Goal: Transaction & Acquisition: Subscribe to service/newsletter

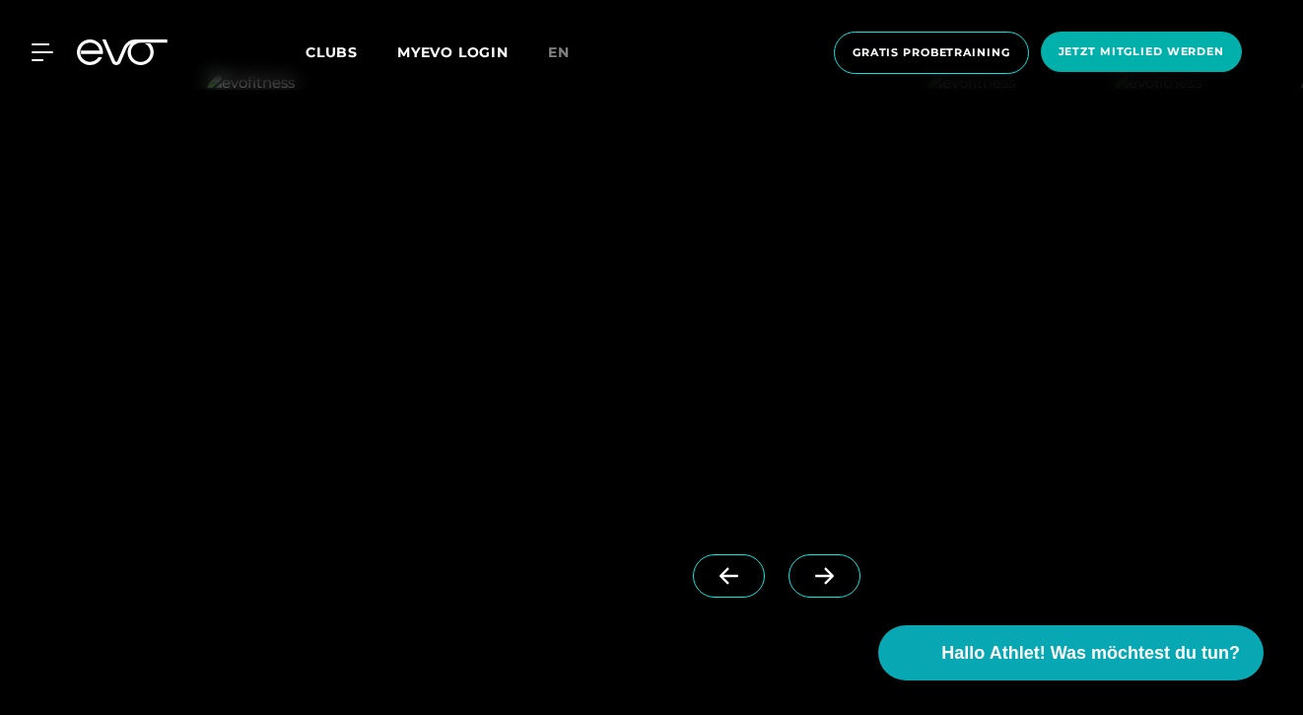
scroll to position [1588, 0]
click at [818, 577] on icon at bounding box center [824, 581] width 35 height 18
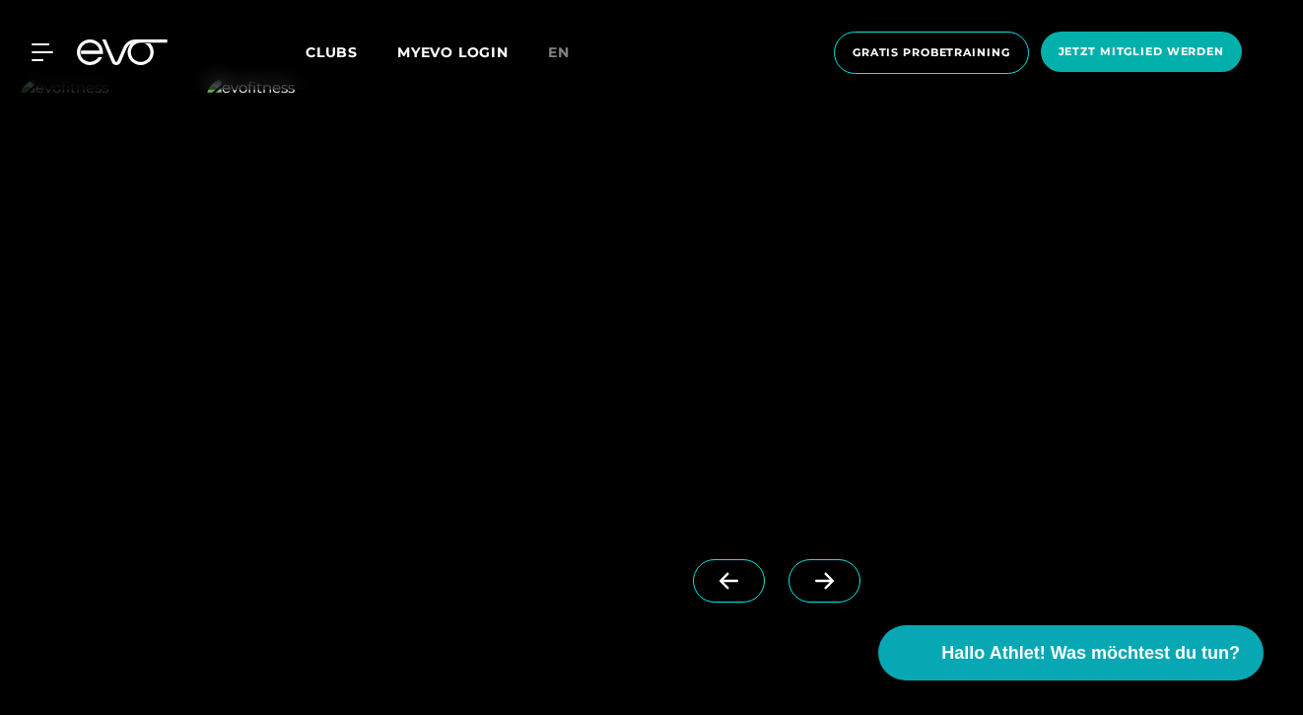
click at [818, 577] on icon at bounding box center [824, 581] width 35 height 18
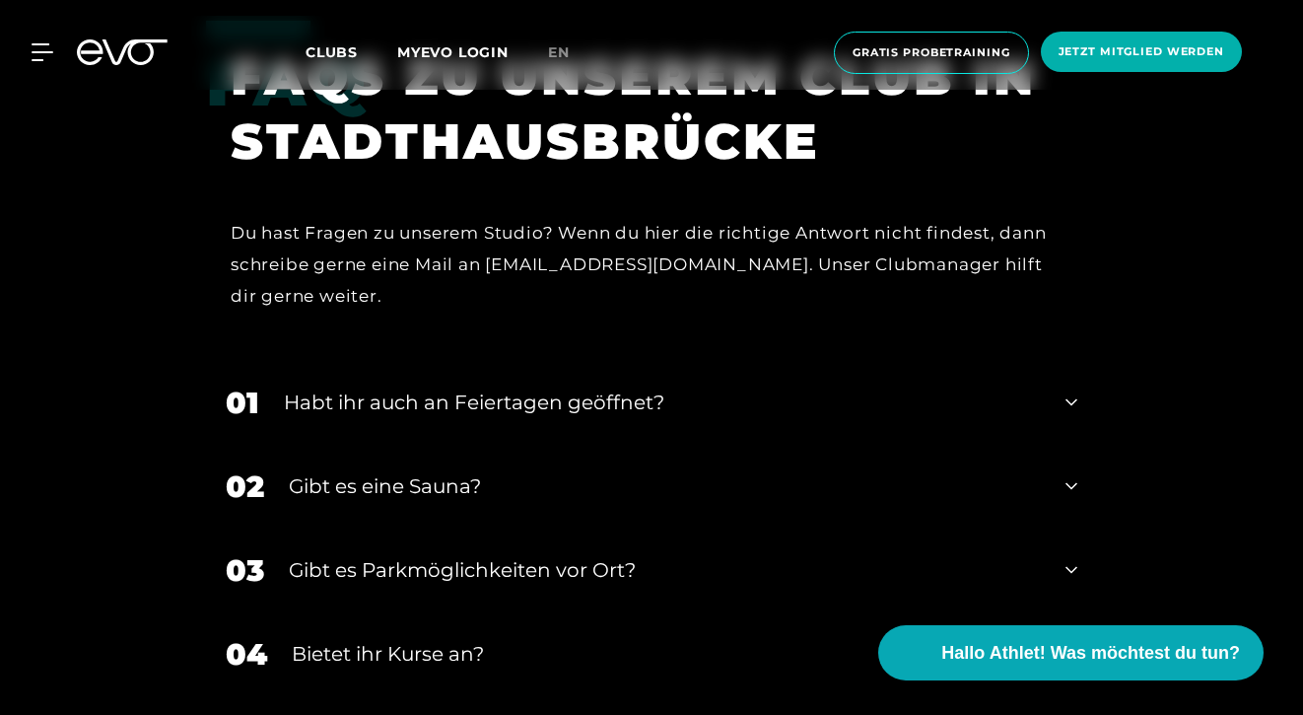
scroll to position [6540, 0]
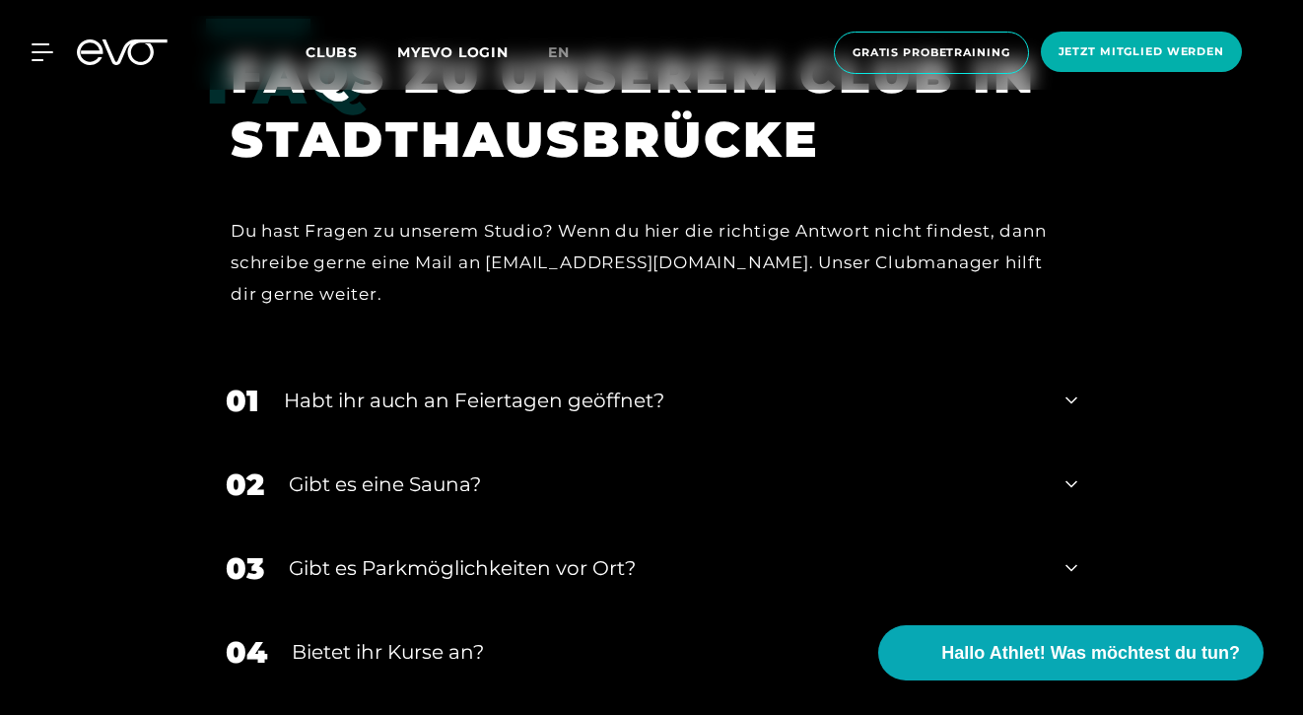
click at [862, 385] on div "Habt ihr auch an Feiertagen geöffnet?" at bounding box center [662, 400] width 757 height 30
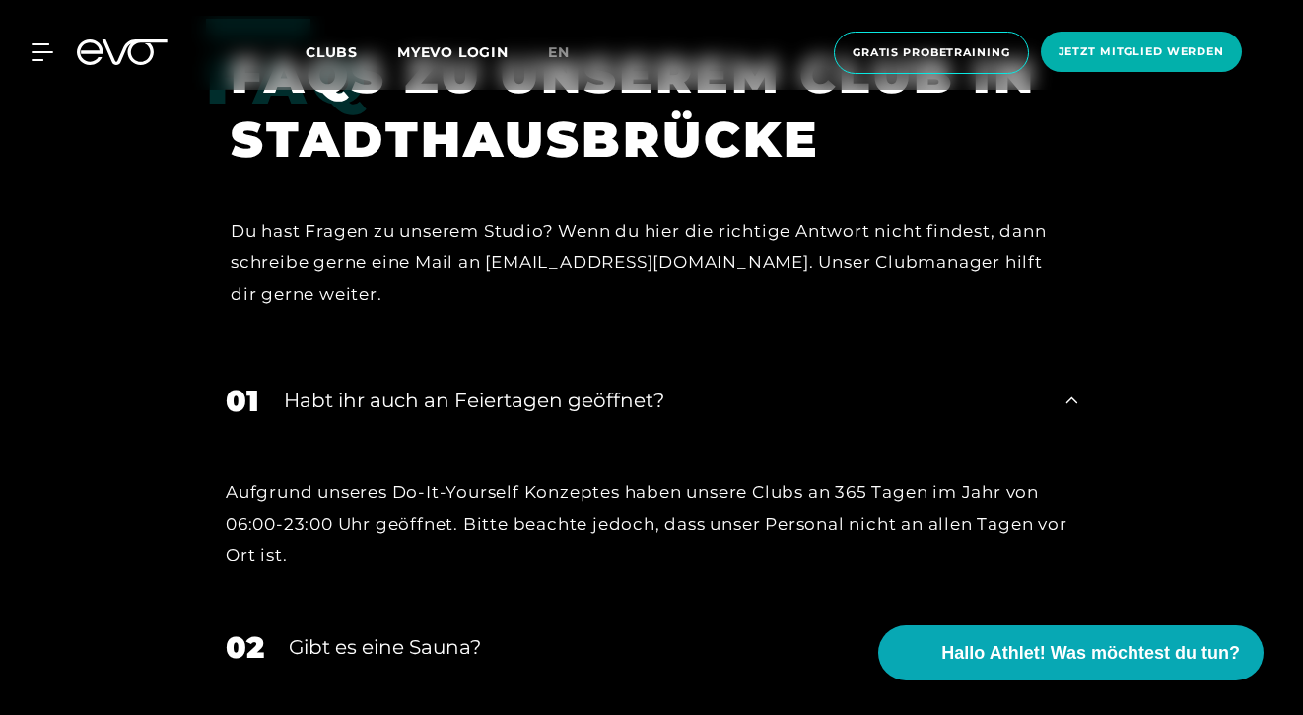
click at [862, 385] on div "Habt ihr auch an Feiertagen geöffnet?" at bounding box center [662, 400] width 757 height 30
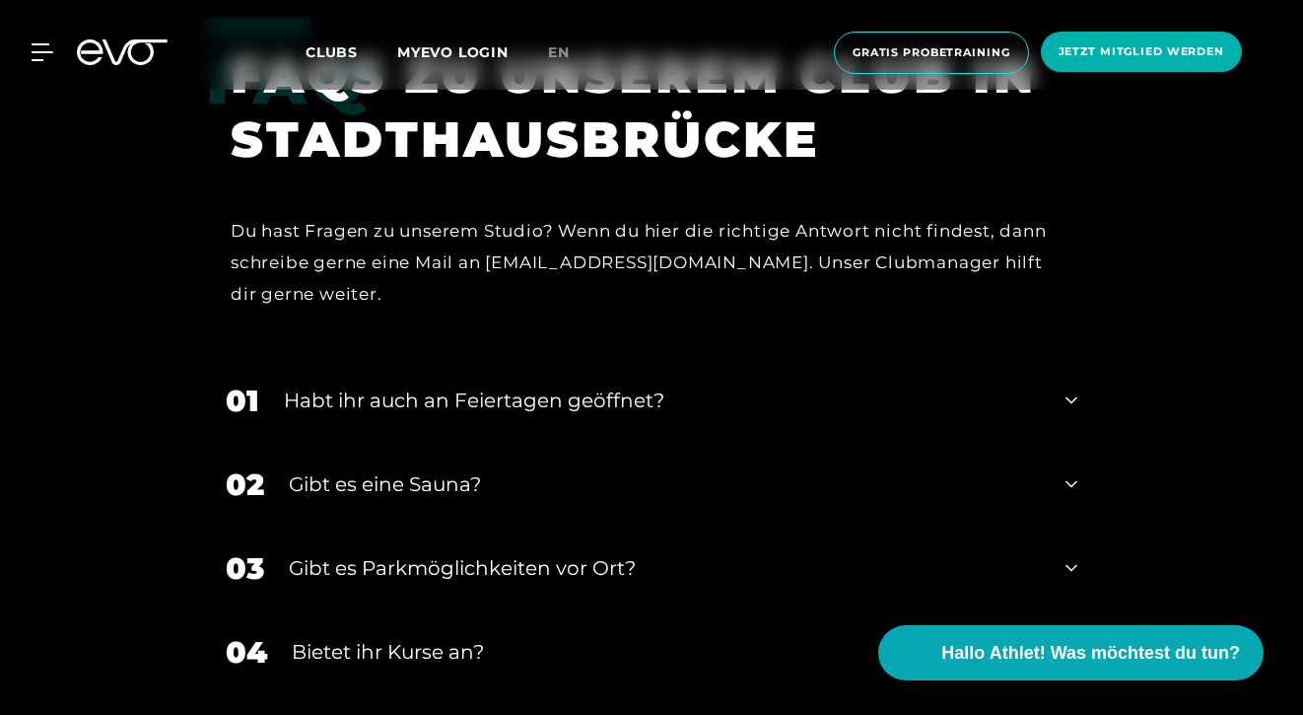
click at [862, 385] on div "Habt ihr auch an Feiertagen geöffnet?" at bounding box center [662, 400] width 757 height 30
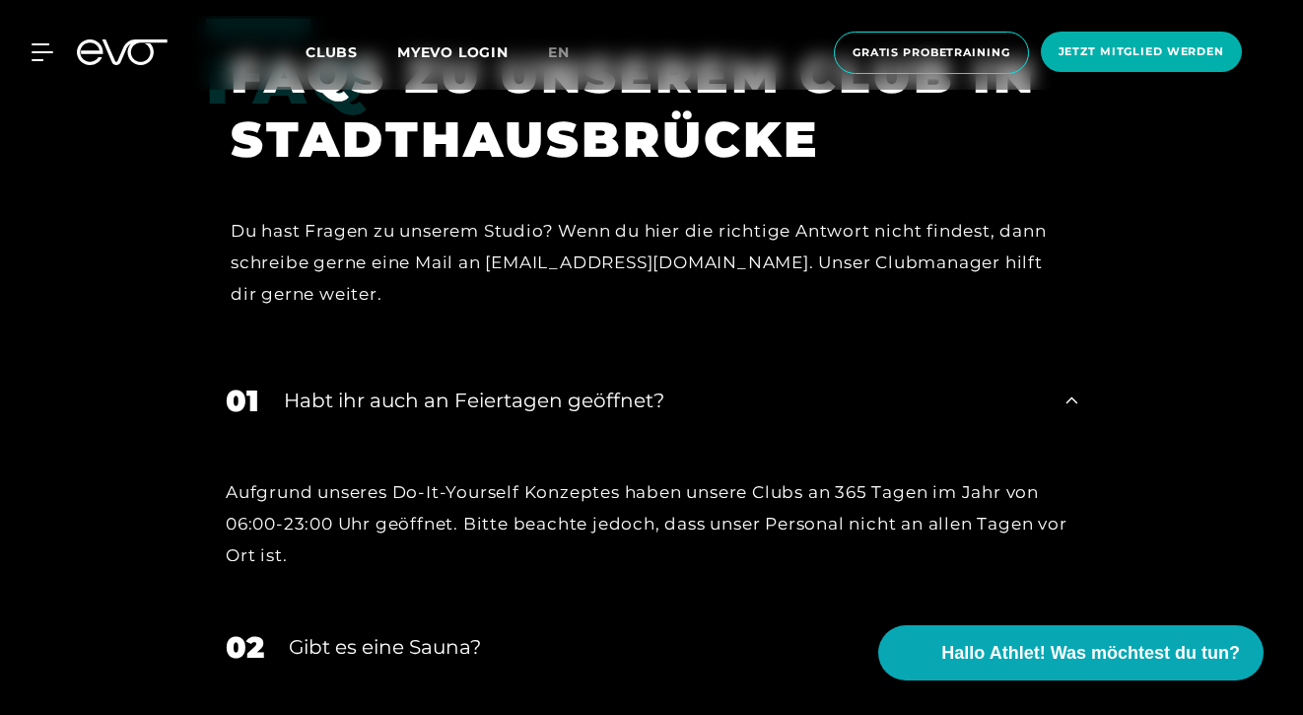
click at [862, 385] on div "Habt ihr auch an Feiertagen geöffnet?" at bounding box center [662, 400] width 757 height 30
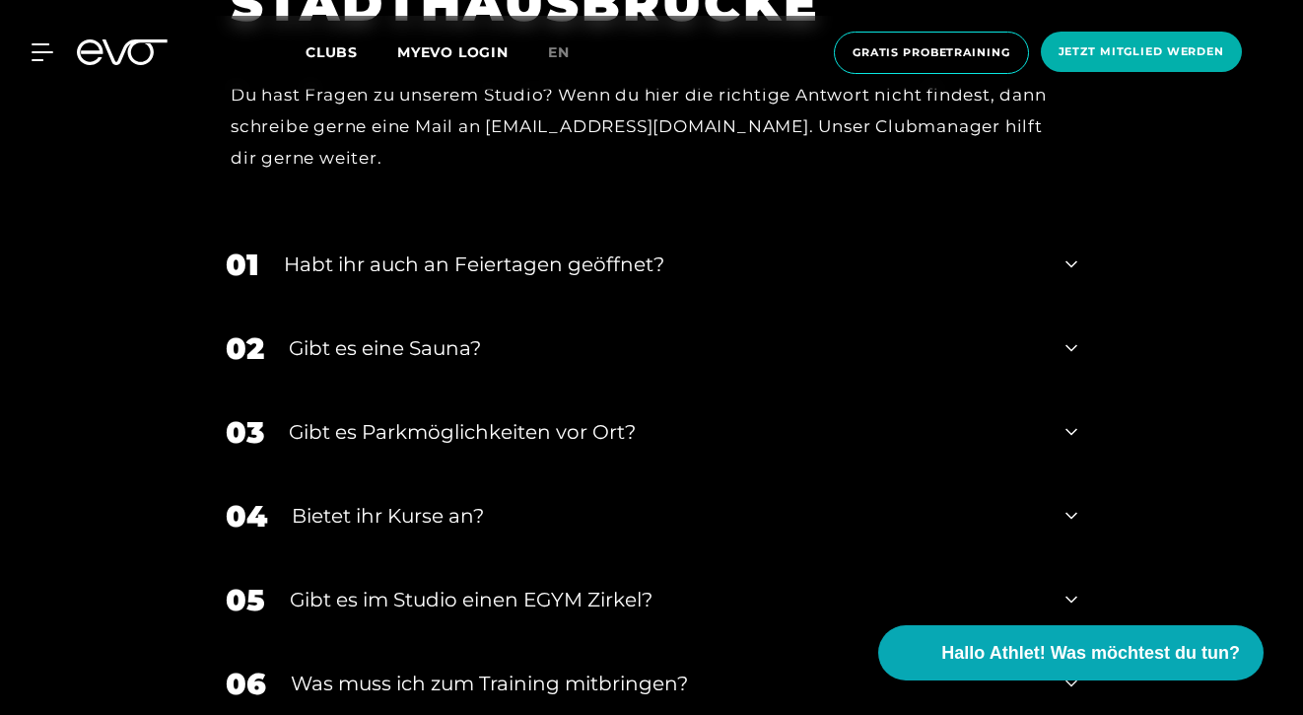
scroll to position [6678, 0]
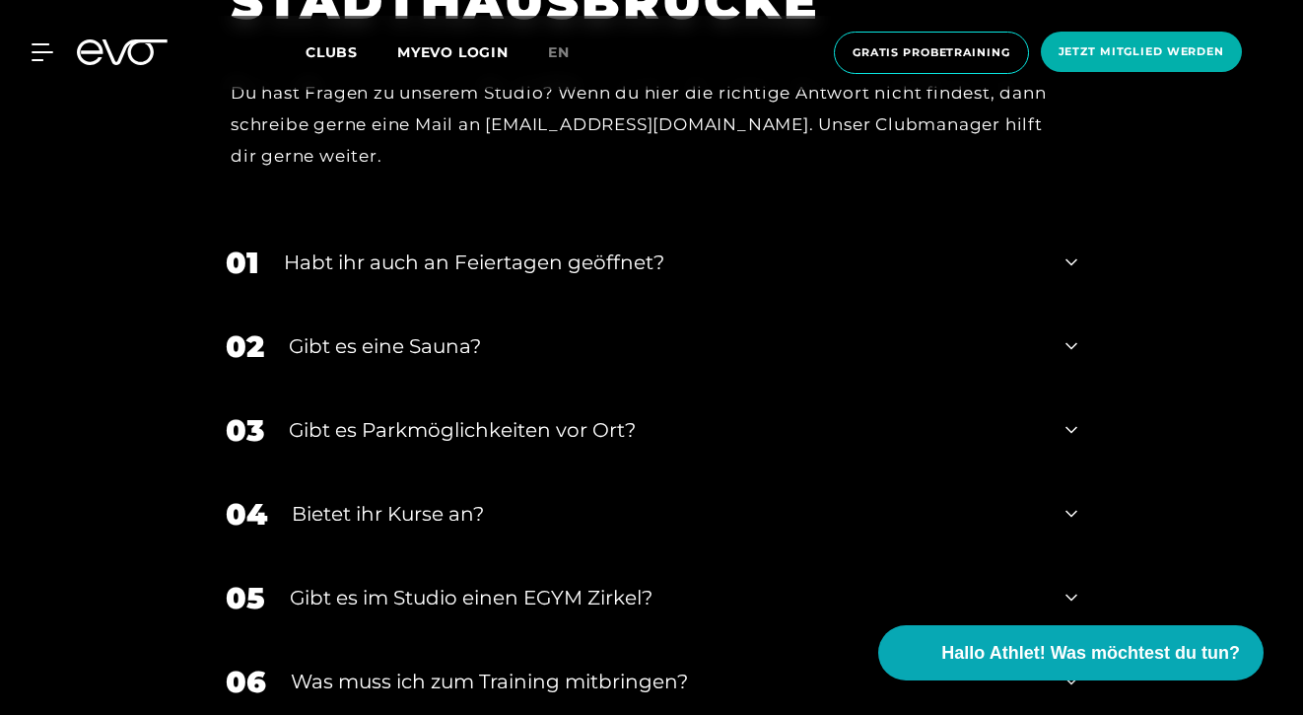
click at [842, 331] on div "Gibt es eine Sauna?" at bounding box center [665, 346] width 752 height 30
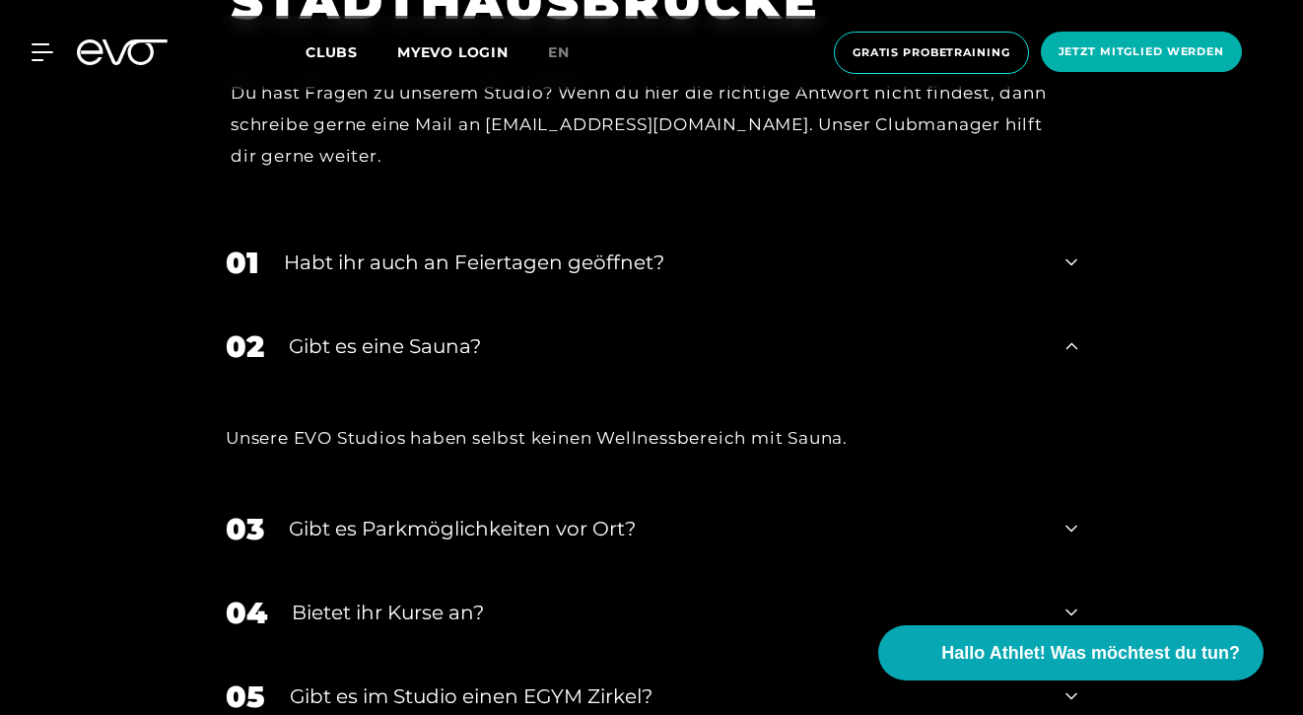
click at [842, 331] on div "Gibt es eine Sauna?" at bounding box center [665, 346] width 752 height 30
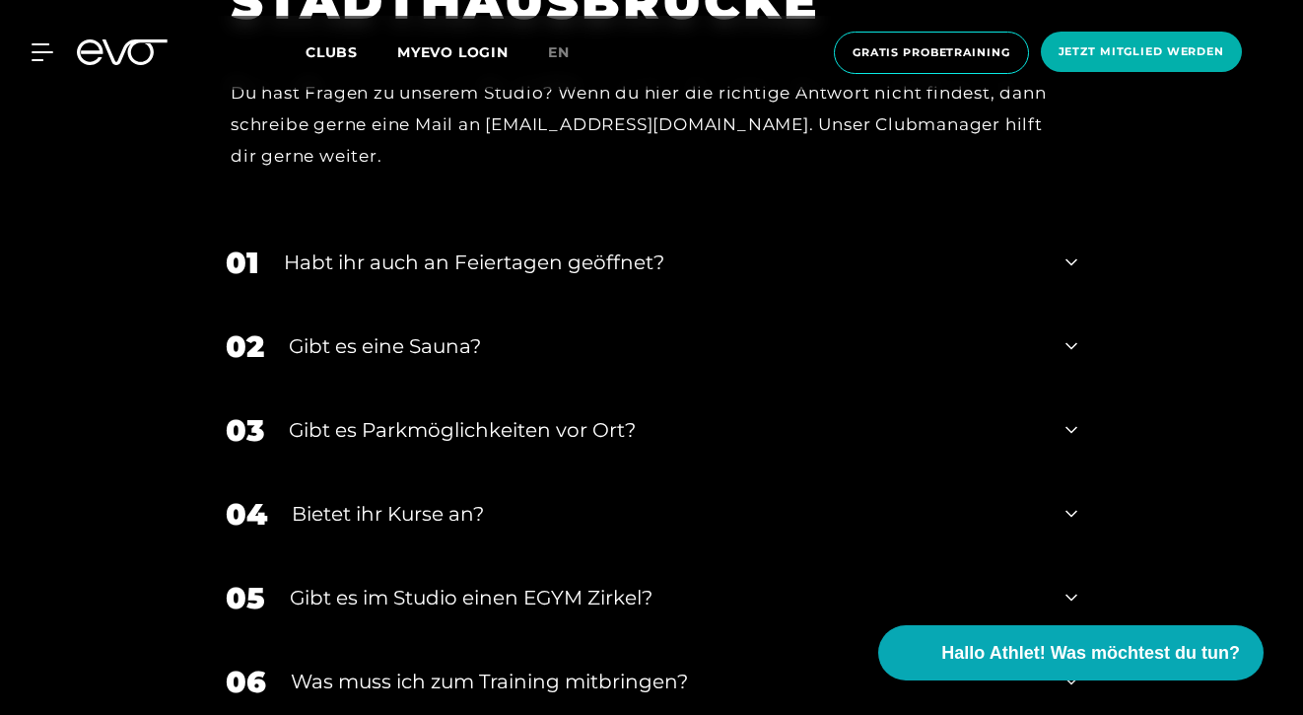
click at [842, 331] on div "Gibt es eine Sauna?" at bounding box center [665, 346] width 752 height 30
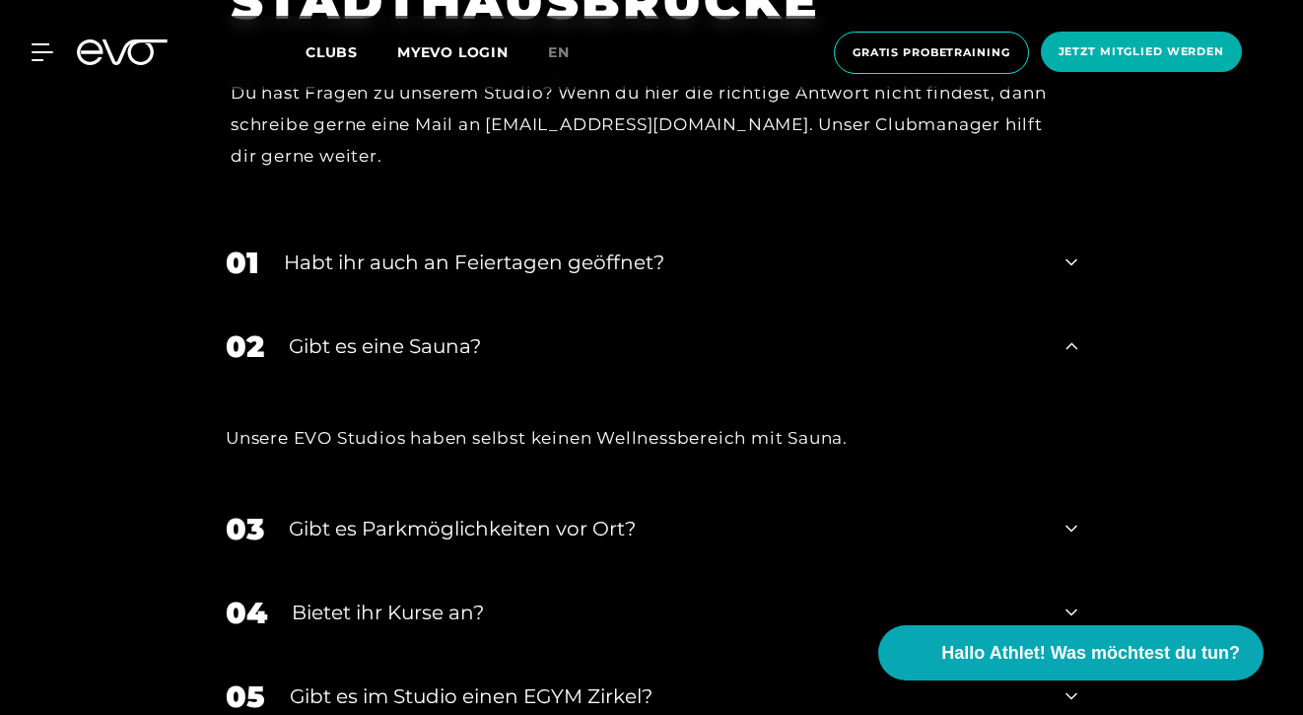
click at [842, 331] on div "Gibt es eine Sauna?" at bounding box center [665, 346] width 752 height 30
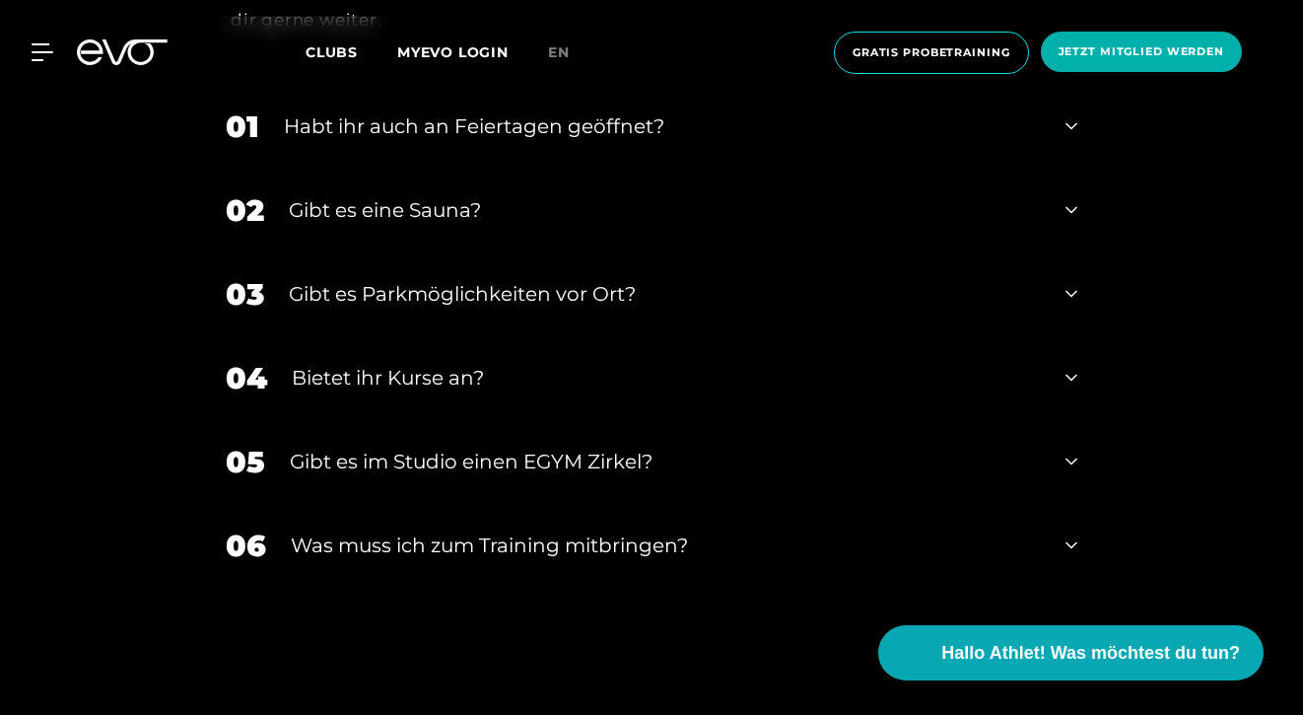
scroll to position [6816, 0]
click at [784, 418] on div "05 Gibt es im Studio einen EGYM Zirkel?" at bounding box center [651, 460] width 891 height 84
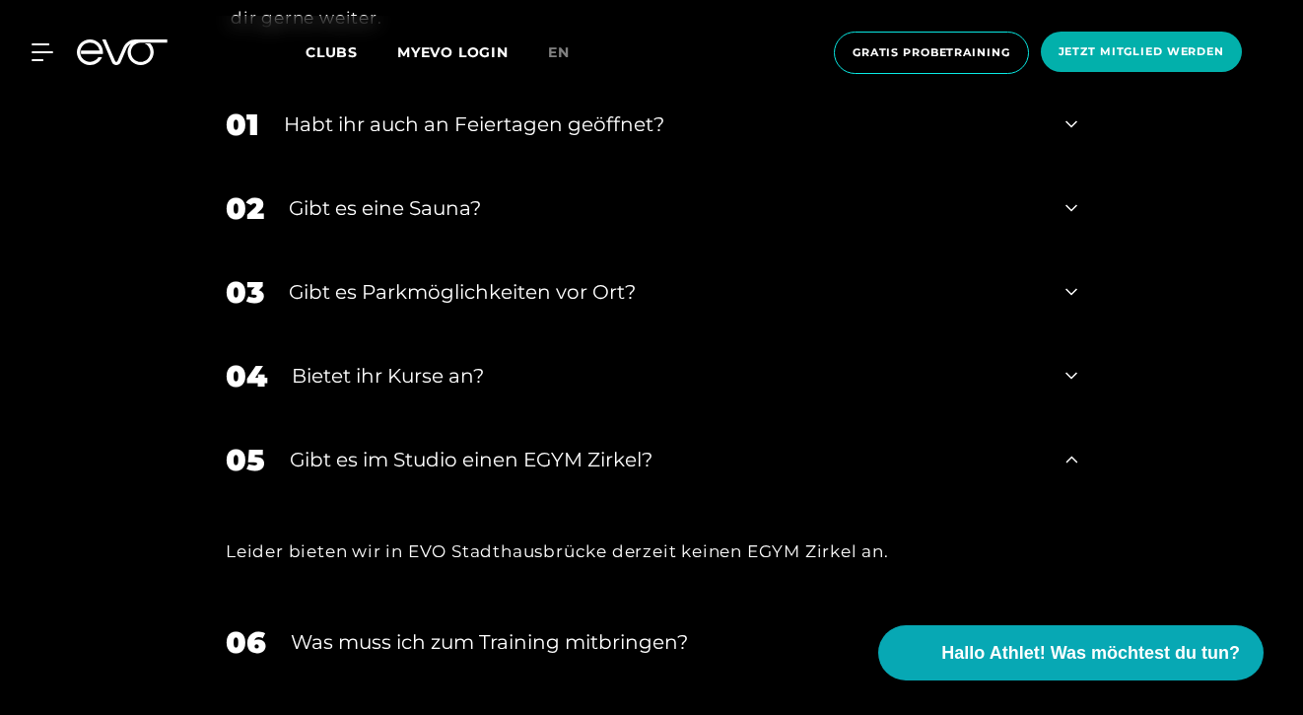
click at [788, 367] on div "Bietet ihr Kurse an?" at bounding box center [666, 376] width 749 height 30
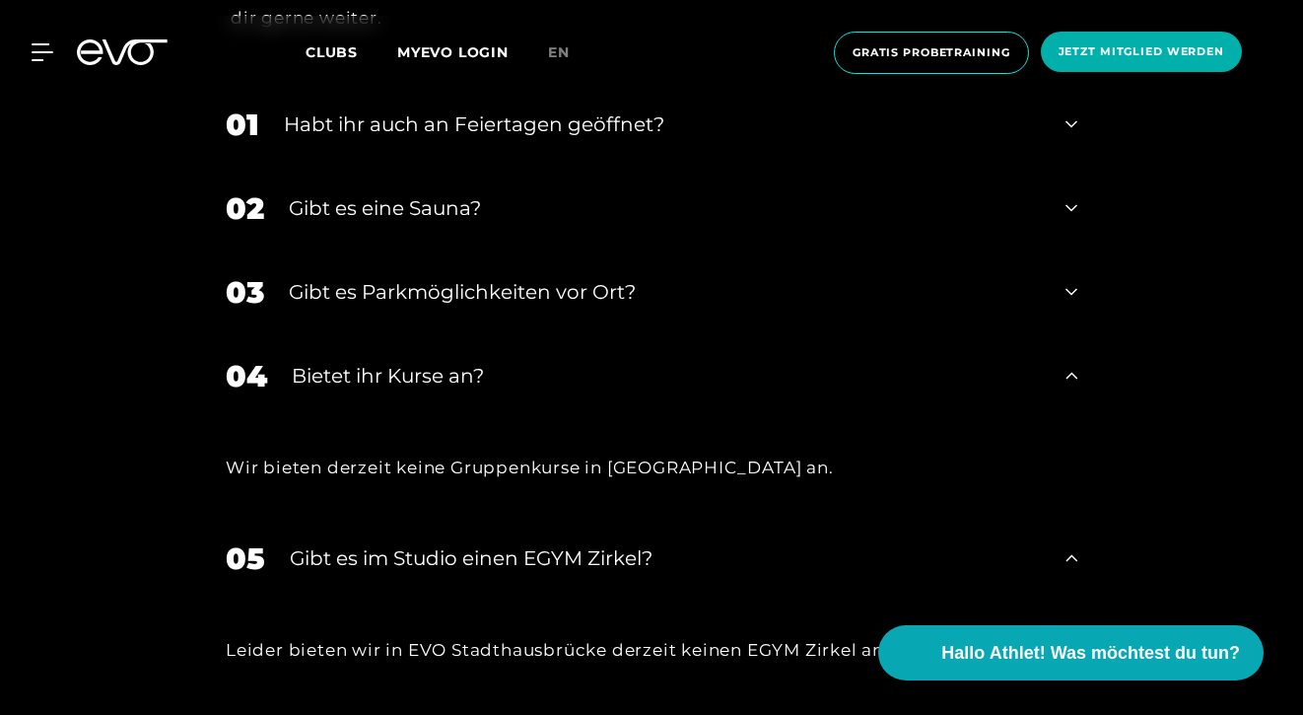
click at [788, 367] on div "Bietet ihr Kurse an?" at bounding box center [666, 376] width 749 height 30
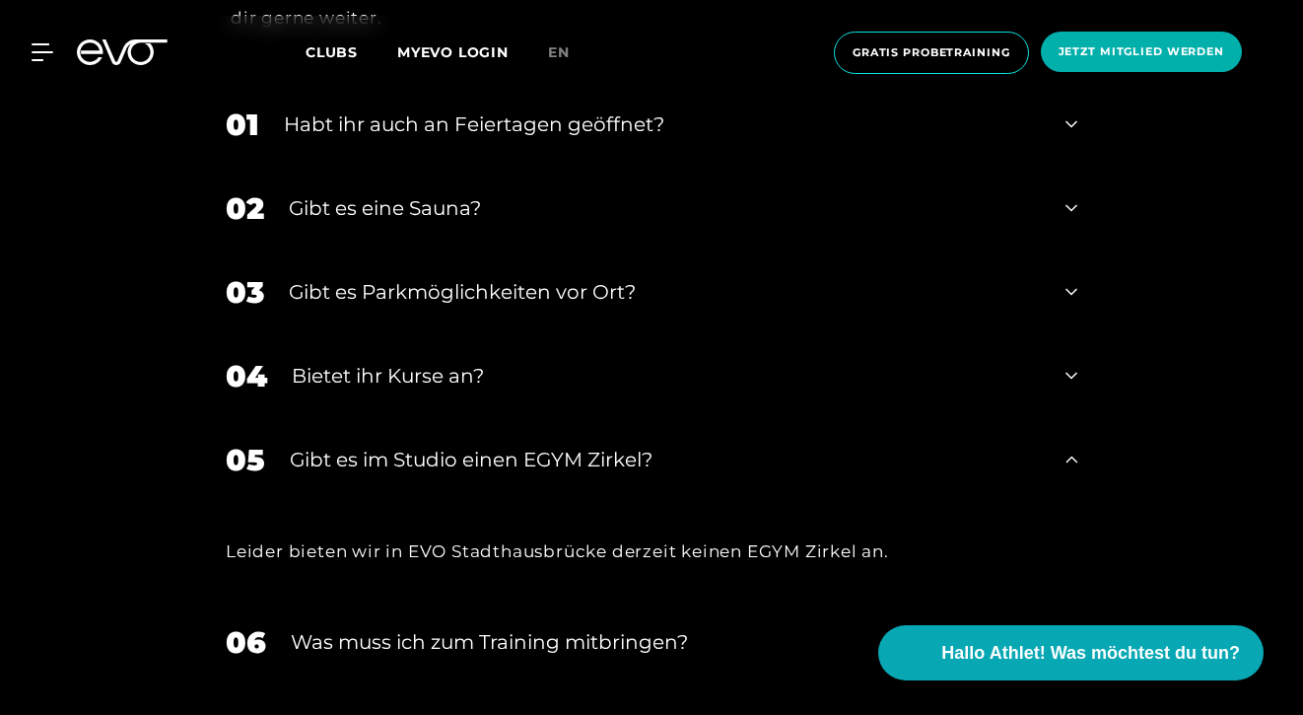
click at [776, 450] on div "Gibt es im Studio einen EGYM Zirkel?" at bounding box center [665, 460] width 751 height 30
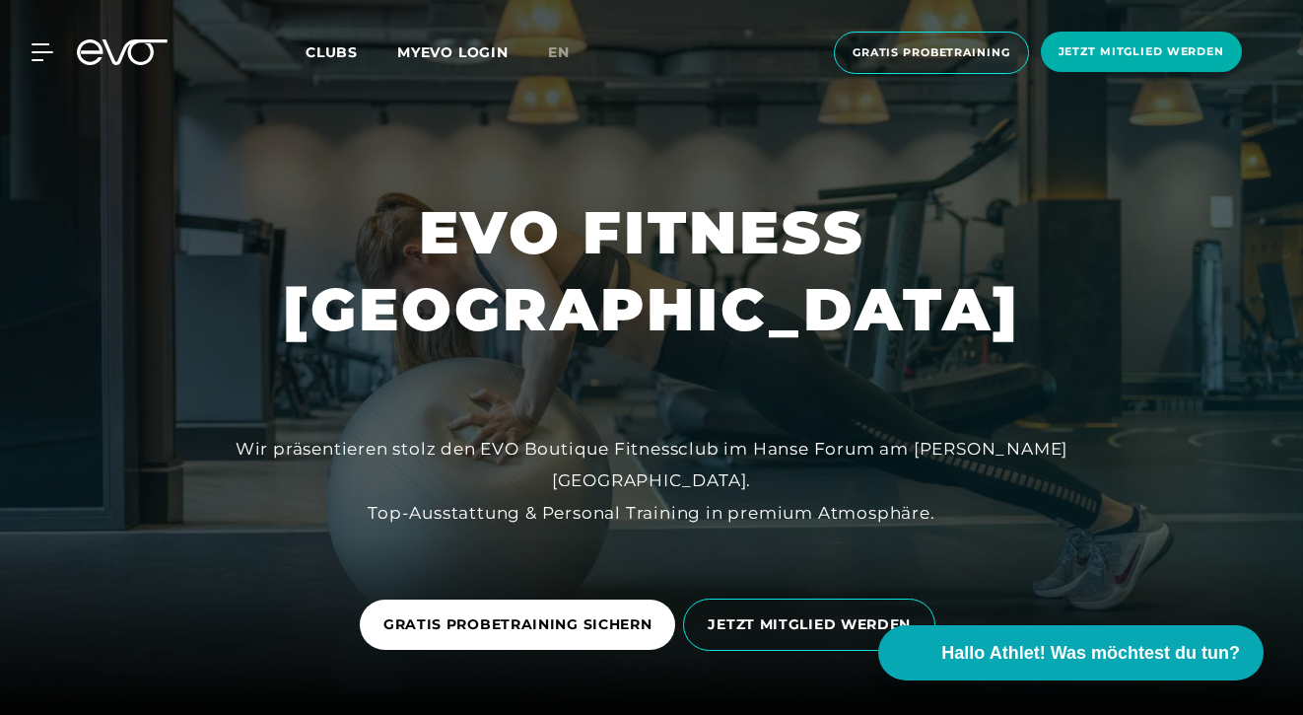
scroll to position [0, 0]
click at [342, 55] on span "Clubs" at bounding box center [332, 52] width 52 height 18
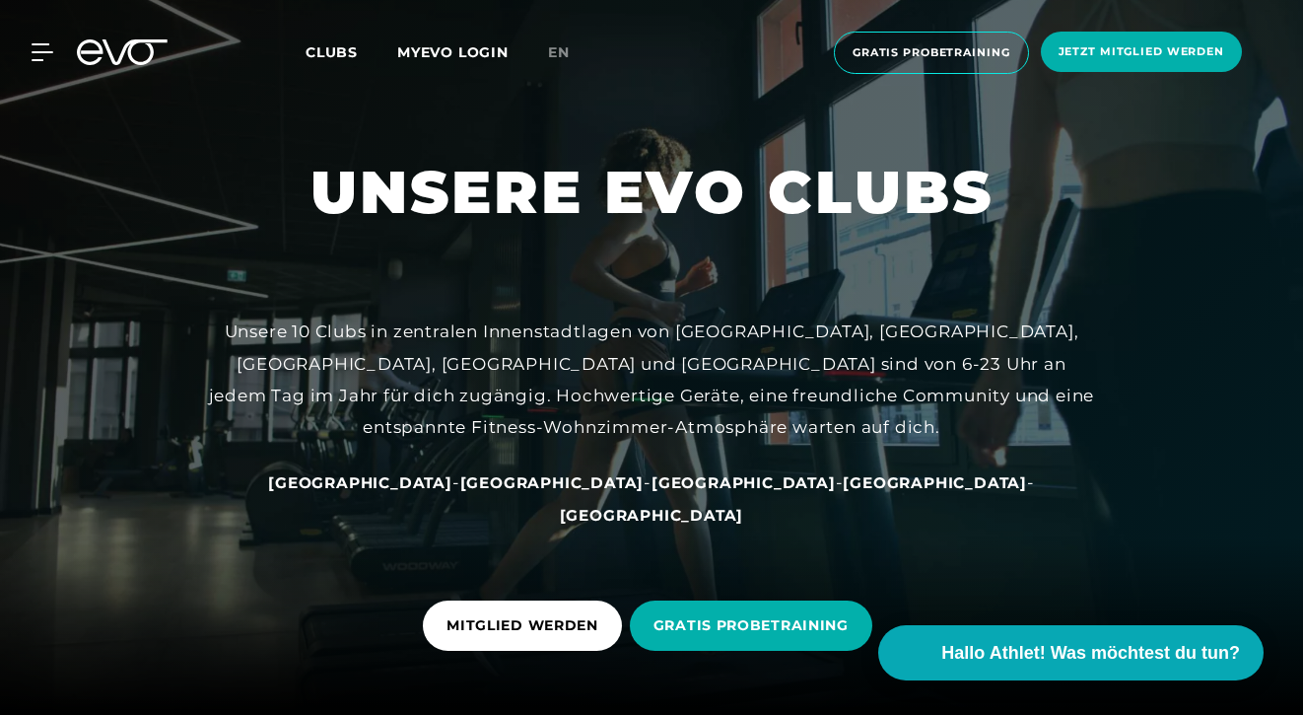
click at [452, 473] on span "[GEOGRAPHIC_DATA]" at bounding box center [360, 482] width 184 height 19
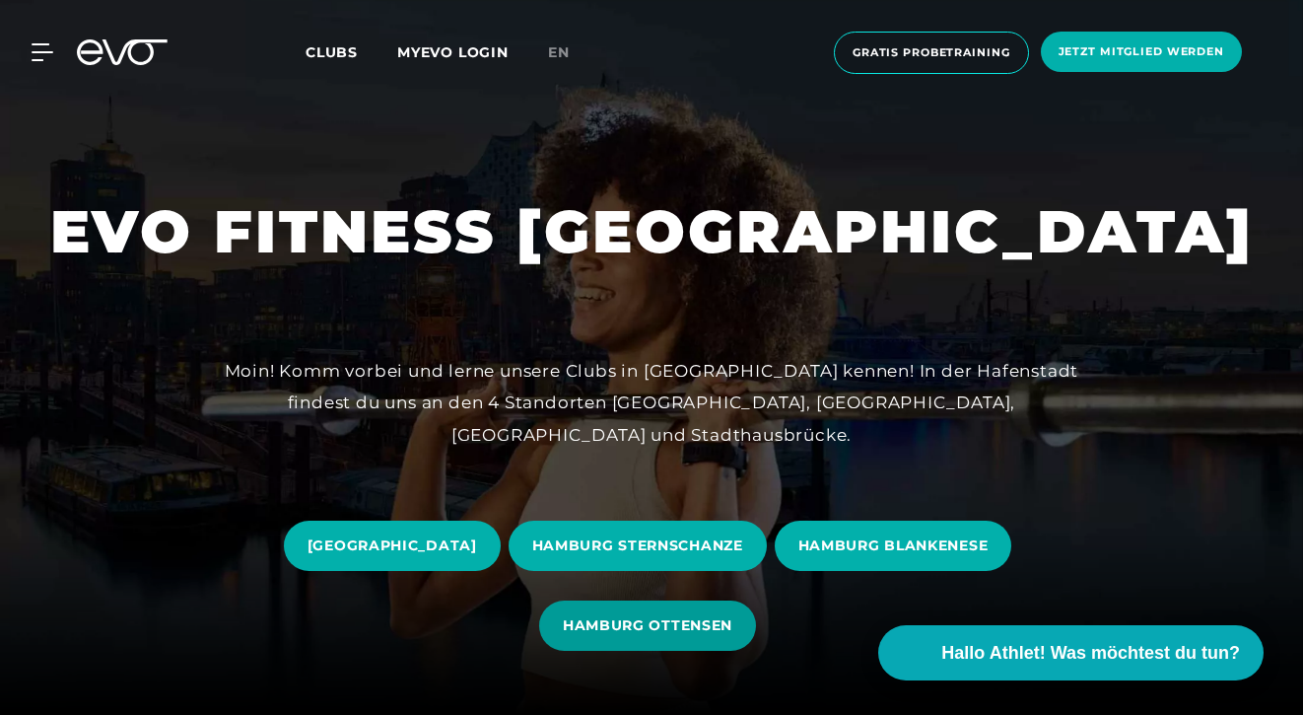
click at [631, 615] on span "HAMBURG OTTENSEN" at bounding box center [648, 625] width 170 height 21
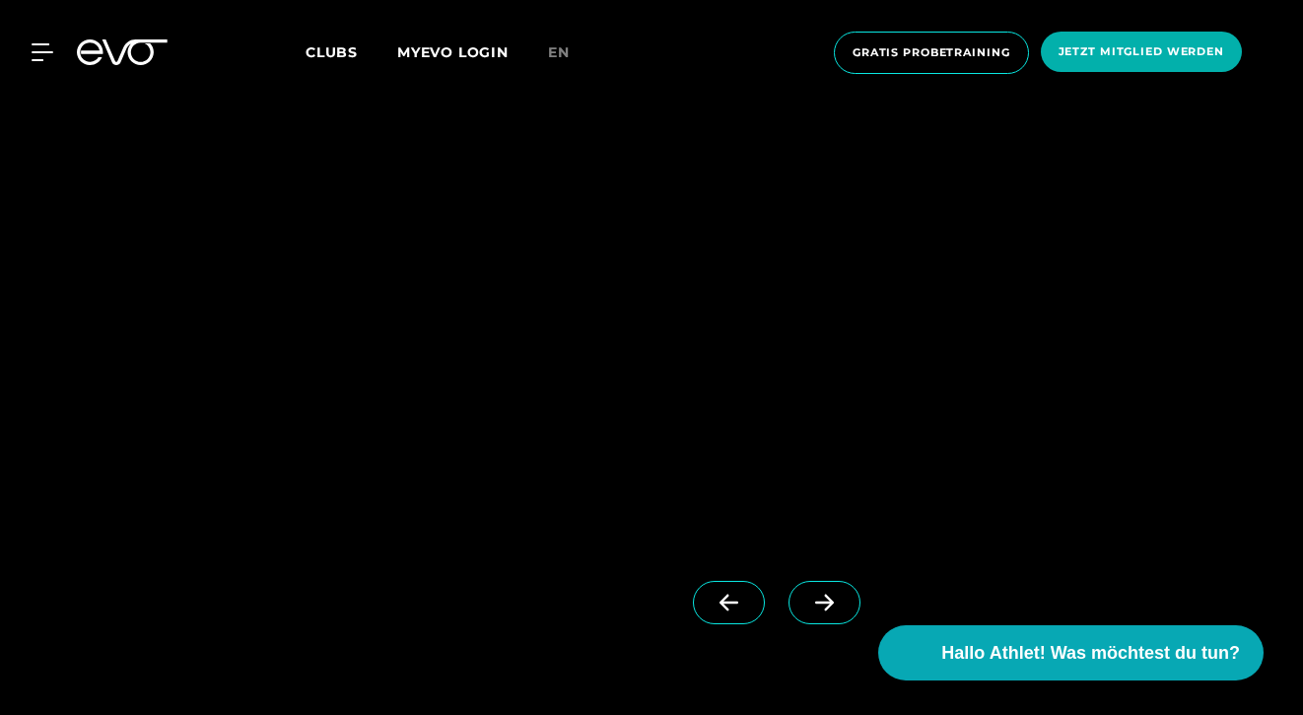
scroll to position [1555, 0]
click at [811, 594] on span at bounding box center [825, 613] width 72 height 43
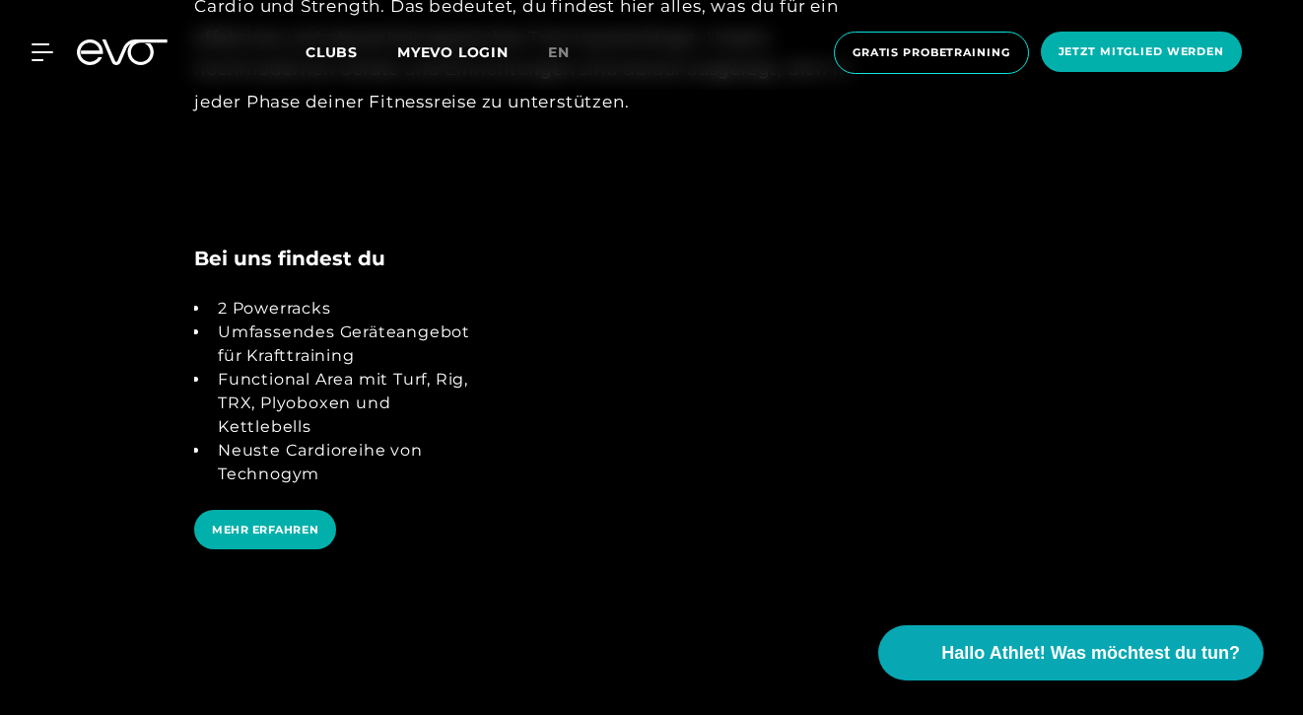
scroll to position [3504, 0]
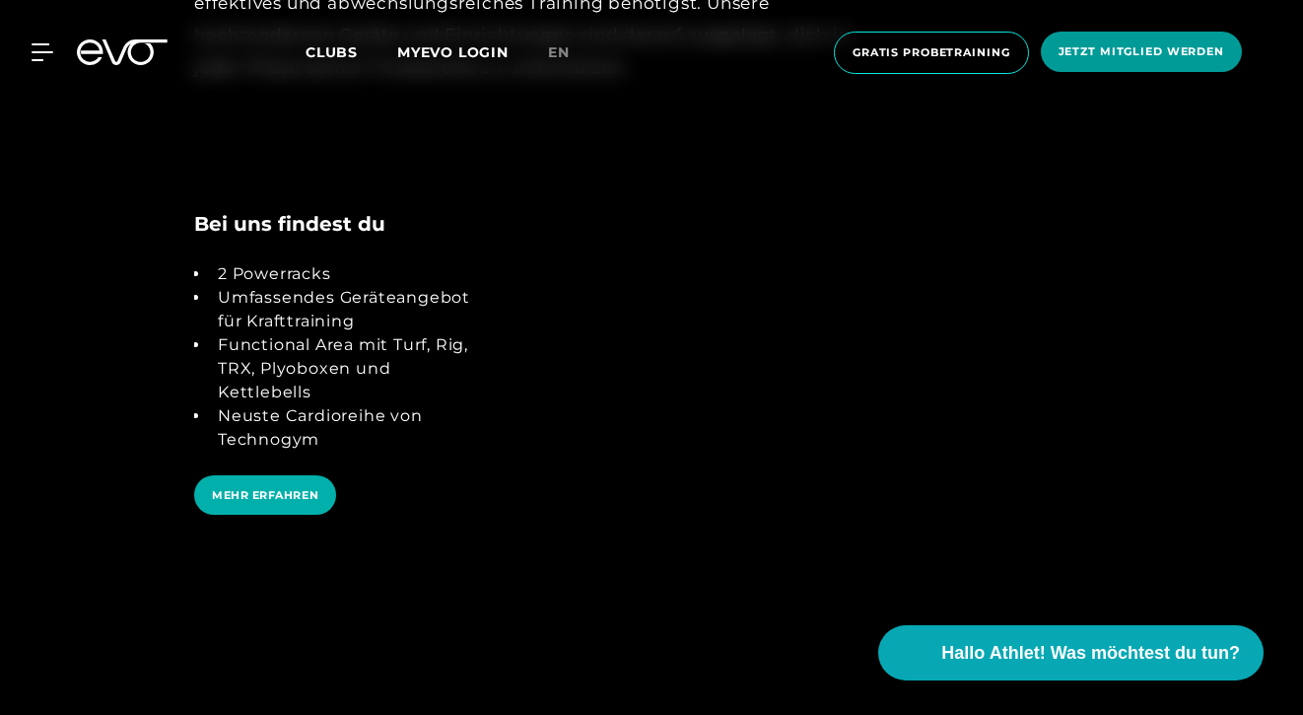
click at [1137, 46] on span "Jetzt Mitglied werden" at bounding box center [1142, 51] width 166 height 17
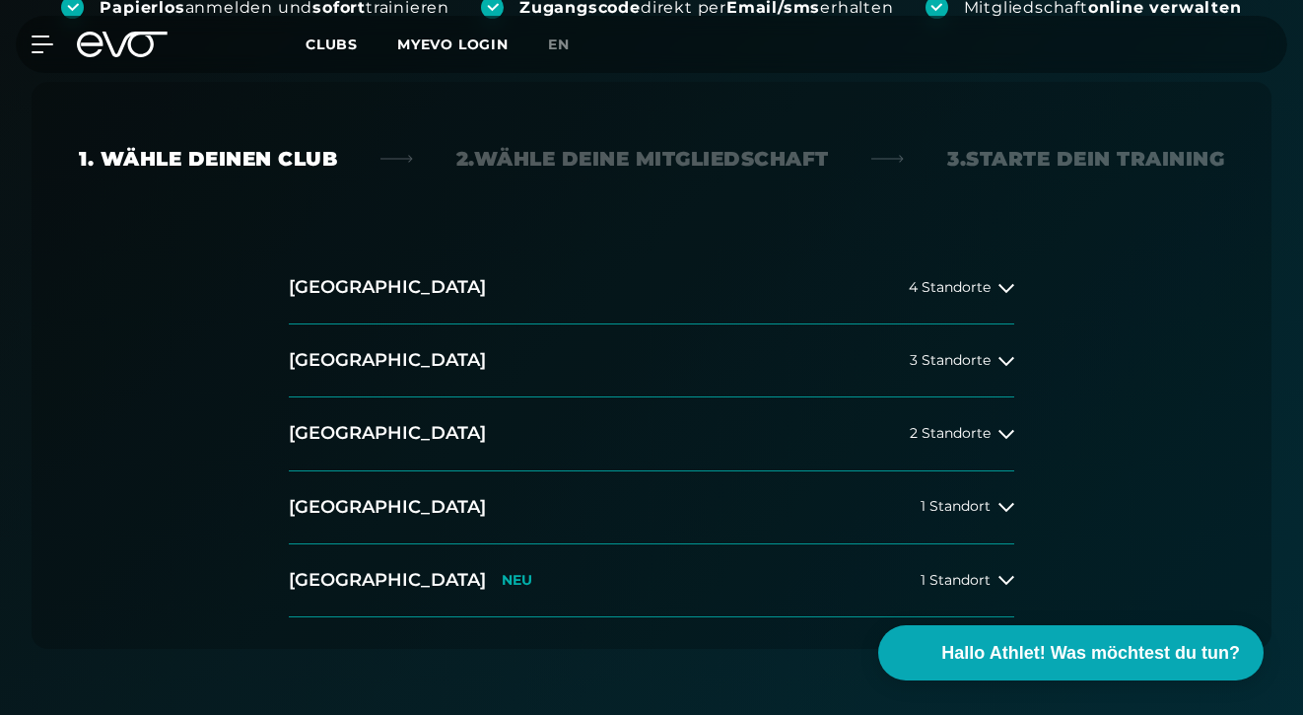
scroll to position [436, 0]
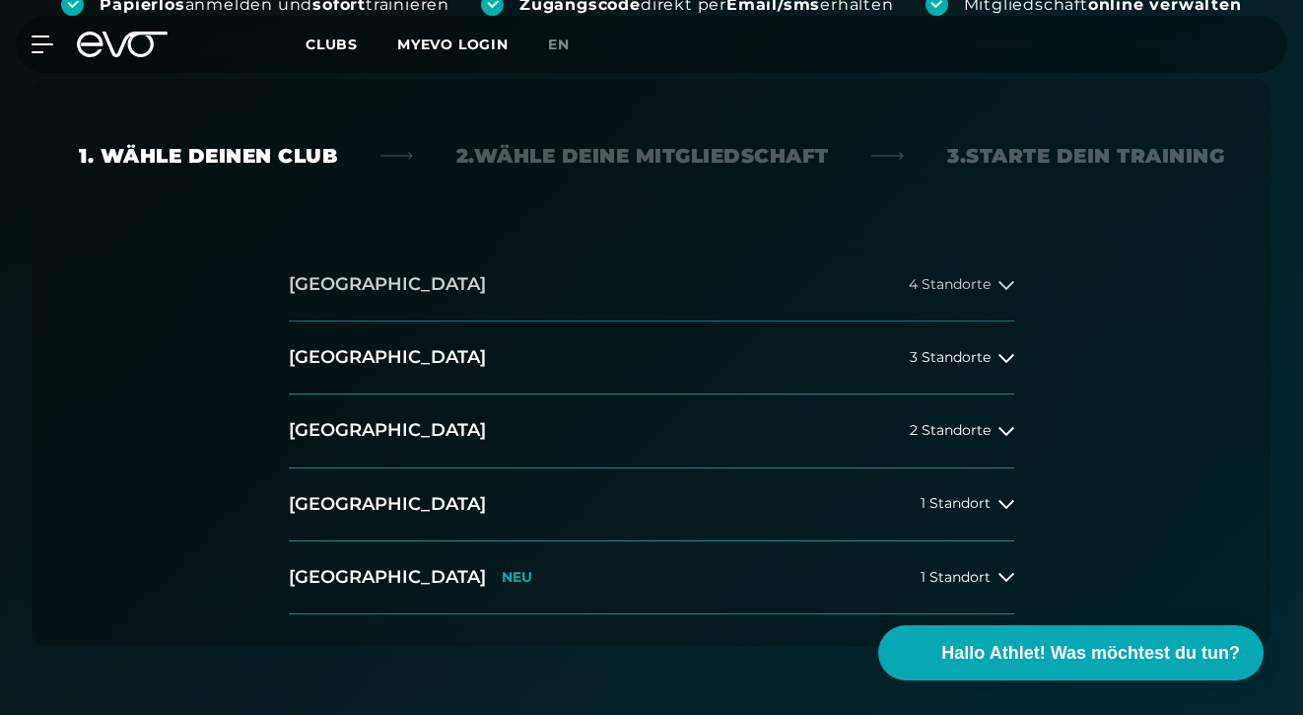
click at [997, 284] on div "4 Standorte" at bounding box center [961, 285] width 105 height 16
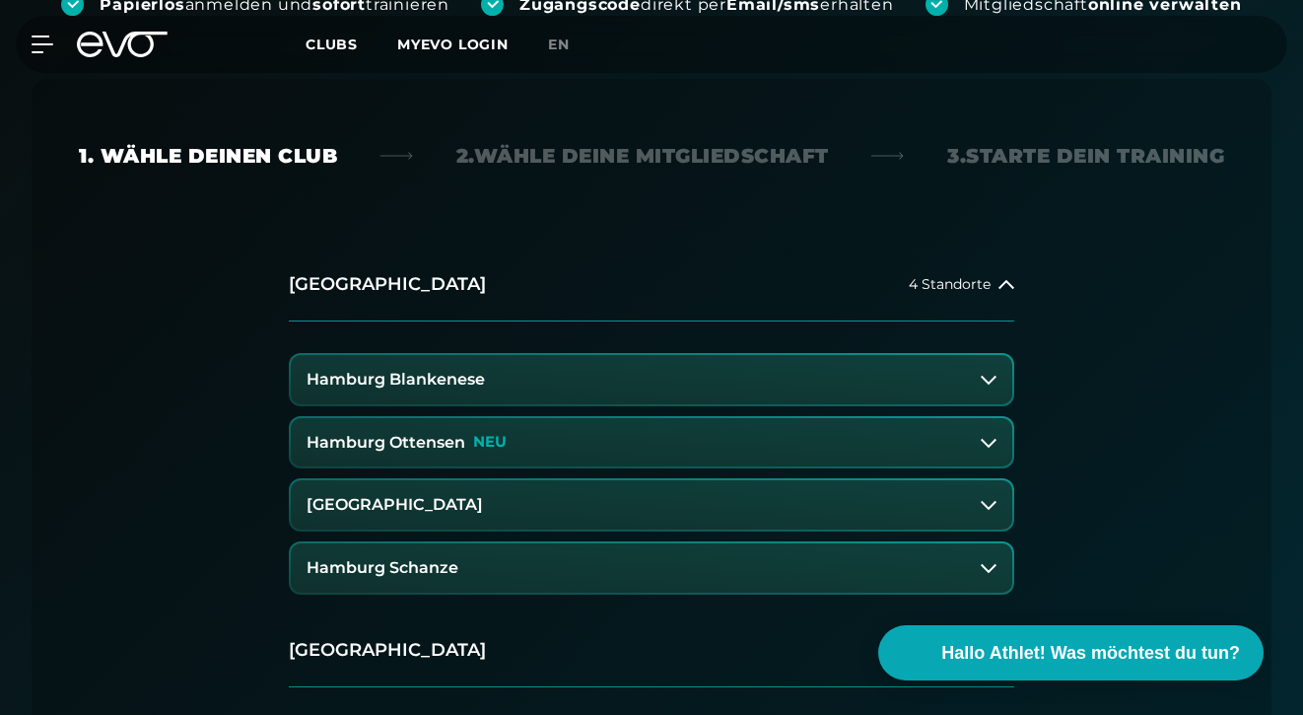
click at [942, 450] on button "Hamburg Ottensen NEU" at bounding box center [652, 442] width 722 height 49
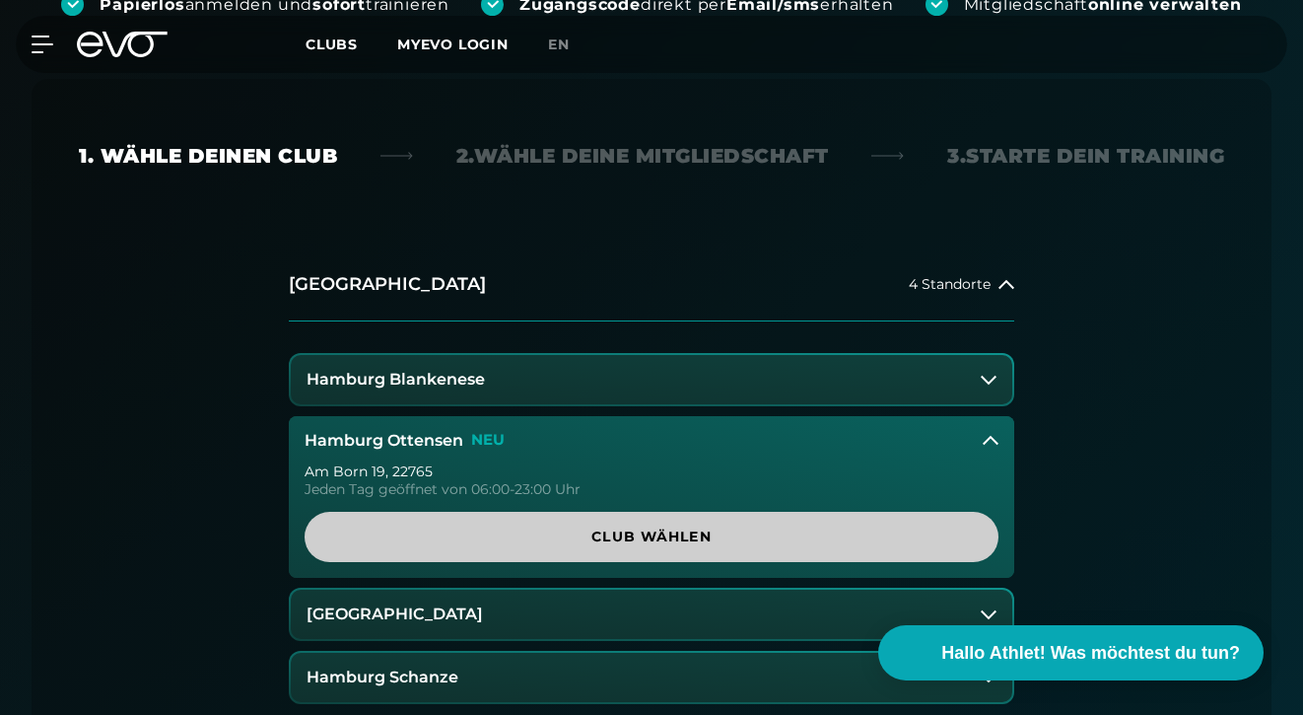
click at [902, 530] on span "Club wählen" at bounding box center [651, 536] width 647 height 21
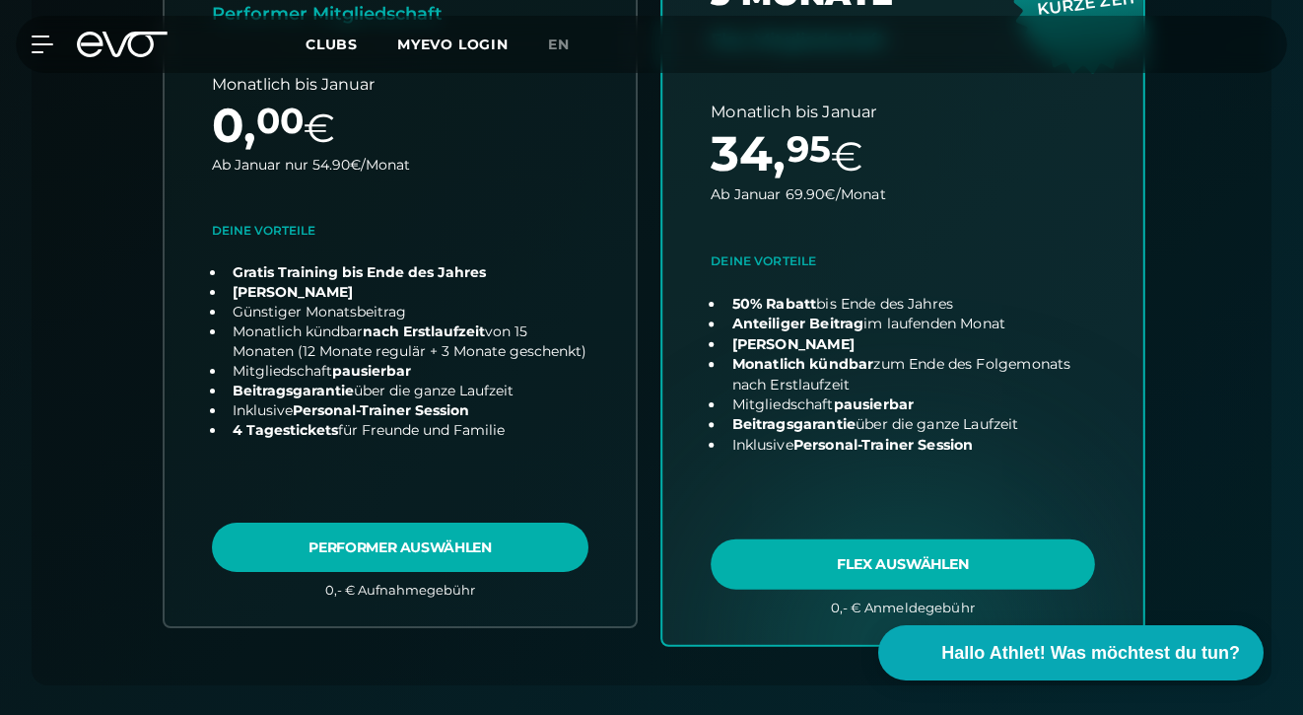
scroll to position [927, 0]
